Goal: Entertainment & Leisure: Consume media (video, audio)

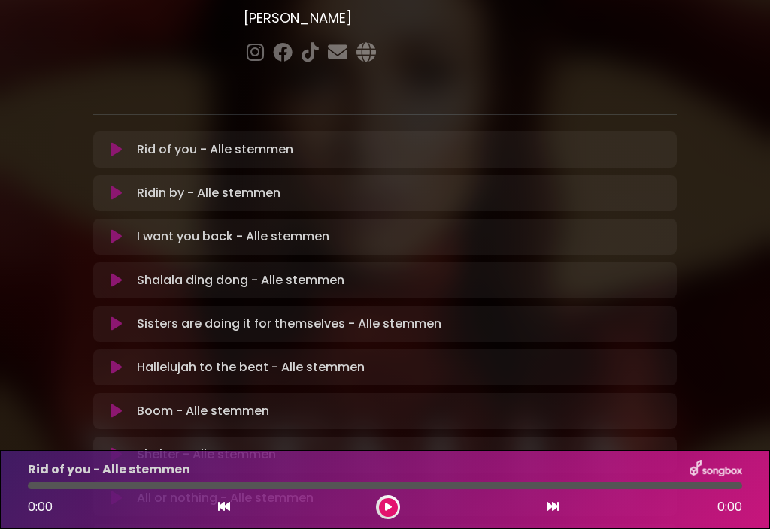
scroll to position [268, 0]
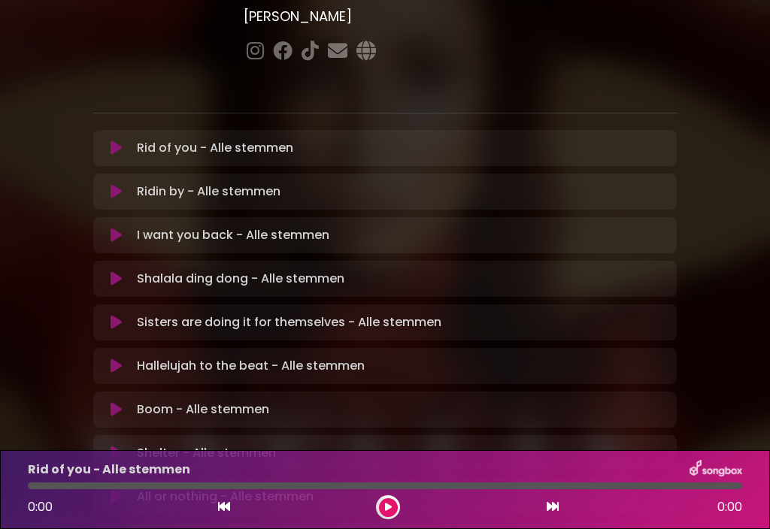
click at [355, 270] on div "Shalala ding dong - Alle stemmen Loading Track..." at bounding box center [399, 279] width 537 height 18
click at [123, 271] on button at bounding box center [116, 278] width 29 height 15
click at [396, 511] on button at bounding box center [388, 507] width 19 height 19
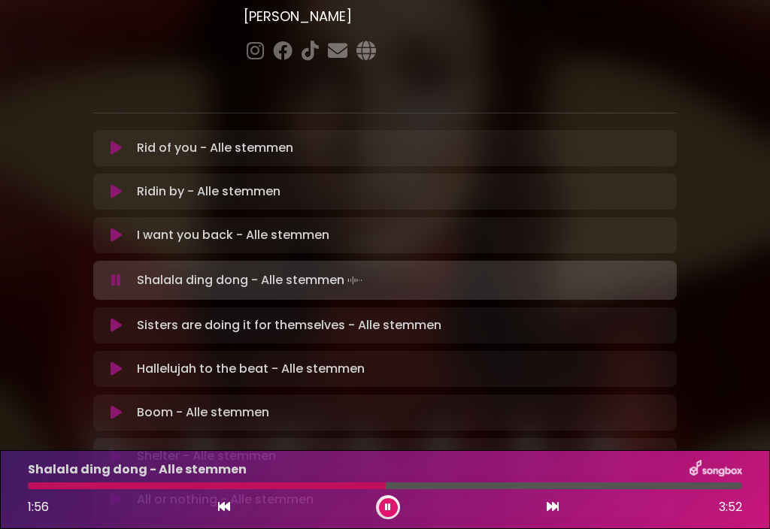
click at [414, 480] on div "Shalala ding dong - Alle stemmen 1:56 3:52" at bounding box center [385, 489] width 732 height 59
click at [415, 489] on div at bounding box center [385, 486] width 714 height 7
click at [596, 488] on div at bounding box center [385, 486] width 714 height 7
click at [575, 486] on div at bounding box center [313, 486] width 571 height 7
click at [55, 483] on div at bounding box center [356, 486] width 656 height 7
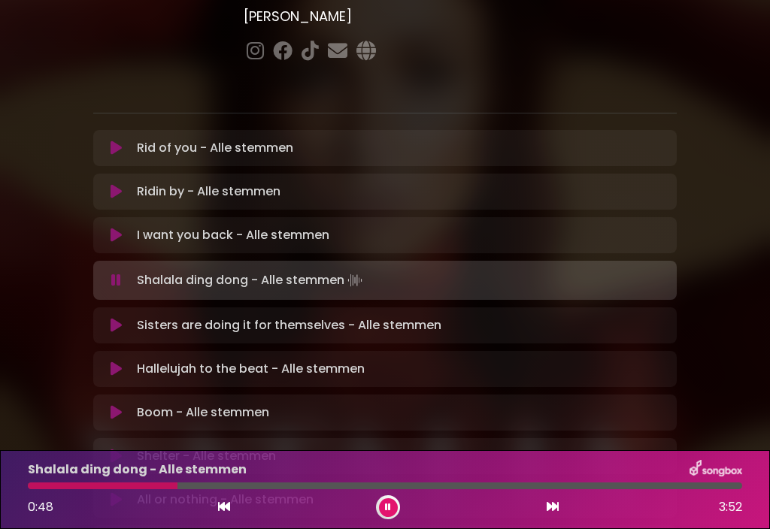
click at [395, 504] on button at bounding box center [388, 507] width 19 height 19
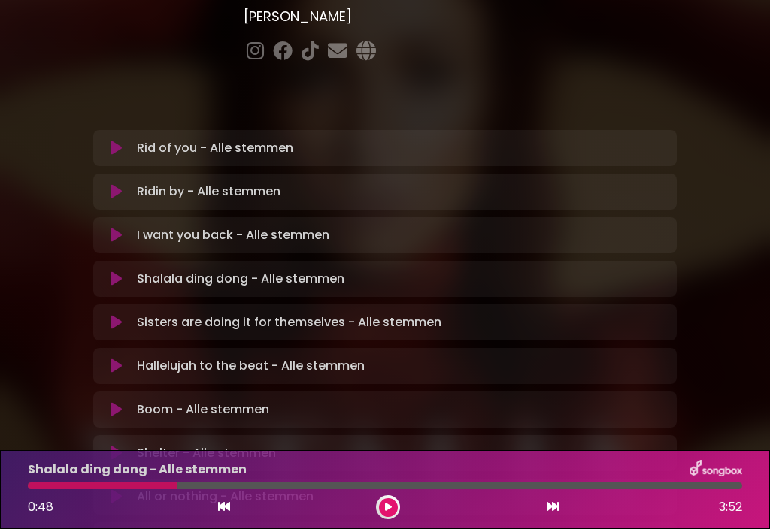
click at [383, 514] on button at bounding box center [388, 507] width 19 height 19
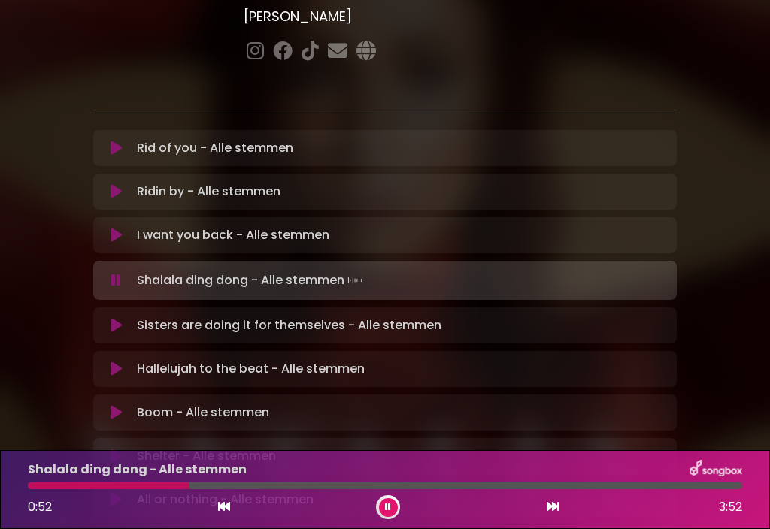
click at [225, 484] on div at bounding box center [385, 486] width 714 height 7
click at [407, 483] on div at bounding box center [385, 486] width 714 height 7
click at [571, 485] on div at bounding box center [385, 486] width 714 height 7
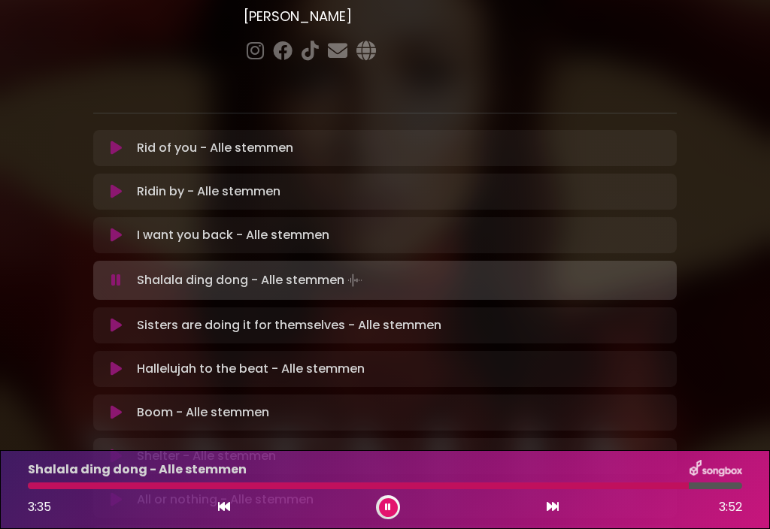
click at [559, 513] on button at bounding box center [553, 508] width 14 height 20
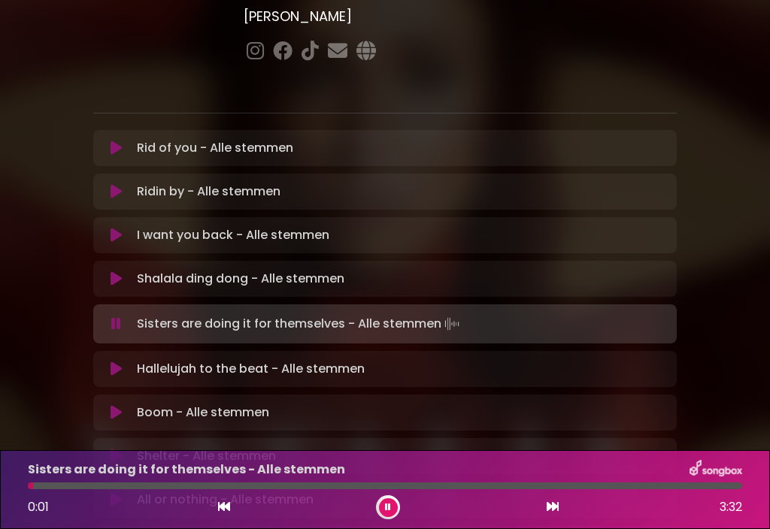
click at [56, 487] on div at bounding box center [385, 486] width 714 height 7
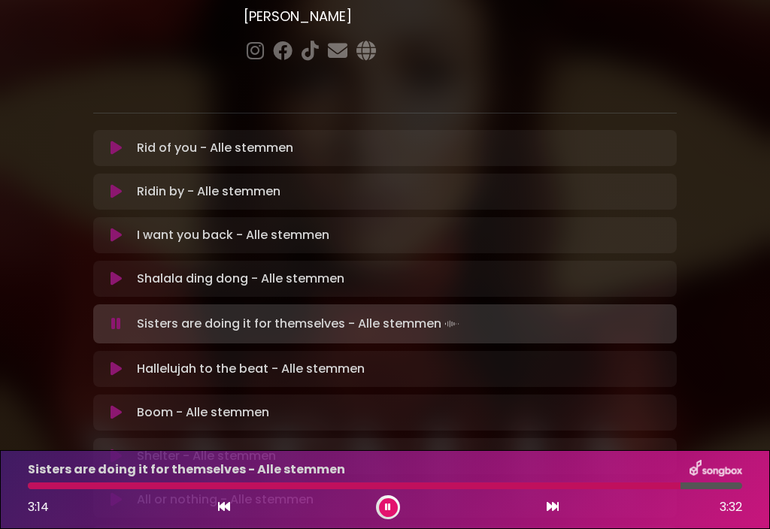
click at [52, 487] on div at bounding box center [354, 486] width 653 height 7
click at [553, 516] on button at bounding box center [553, 508] width 14 height 20
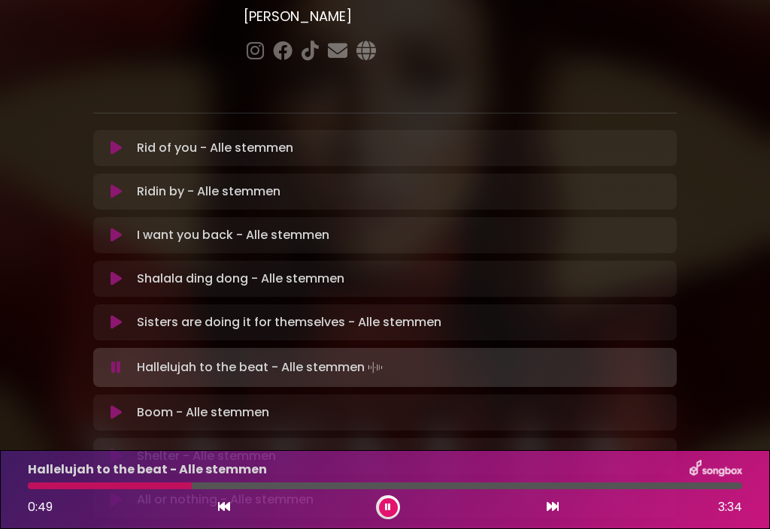
click at [242, 487] on div at bounding box center [385, 486] width 714 height 7
click at [276, 484] on div at bounding box center [385, 486] width 714 height 7
click at [297, 483] on div at bounding box center [385, 486] width 714 height 7
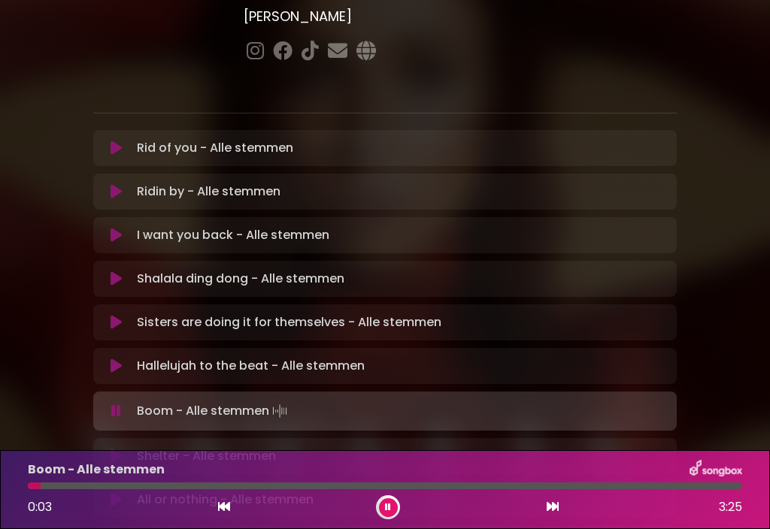
click at [80, 484] on div at bounding box center [385, 486] width 714 height 7
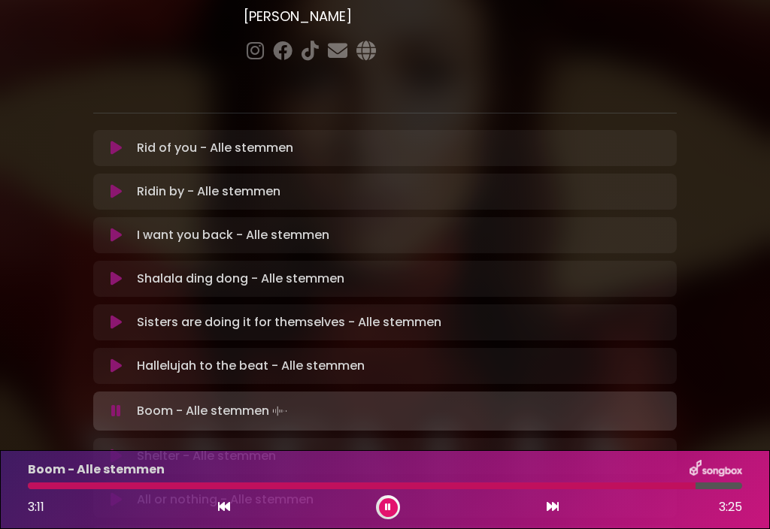
click at [57, 478] on p "Boom - Alle stemmen" at bounding box center [96, 470] width 137 height 18
click at [57, 483] on div at bounding box center [365, 486] width 674 height 7
click at [329, 489] on div at bounding box center [201, 486] width 347 height 7
click at [515, 488] on div at bounding box center [298, 486] width 541 height 7
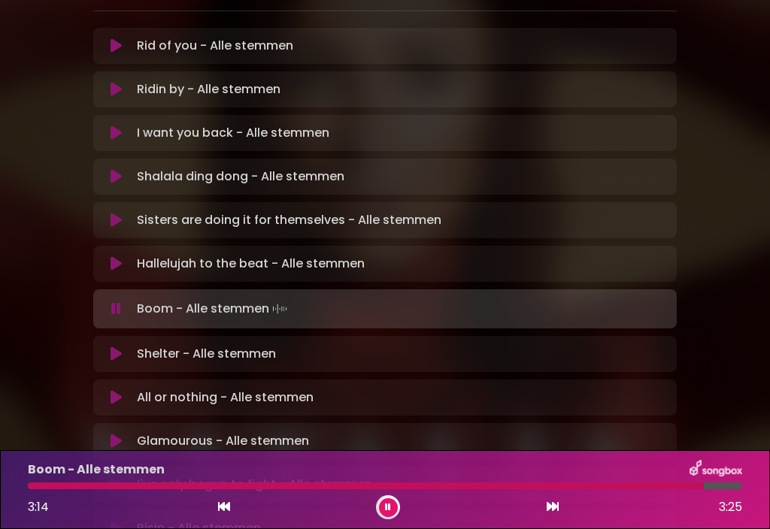
scroll to position [370, 0]
click at [394, 513] on button at bounding box center [388, 507] width 19 height 19
